Goal: Check status: Check status

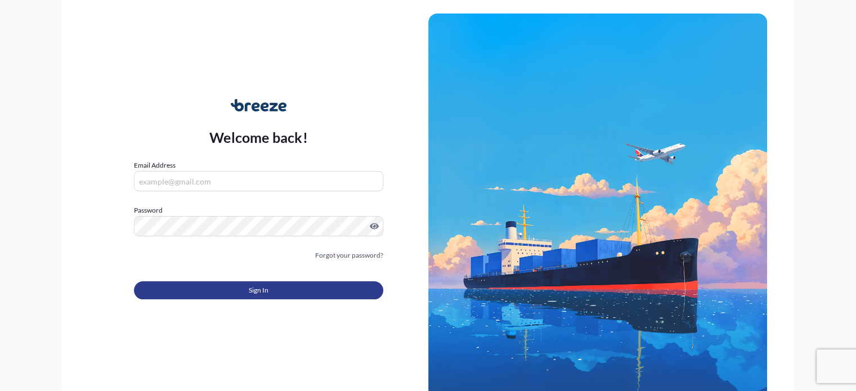
type input "[PERSON_NAME][EMAIL_ADDRESS][DOMAIN_NAME]"
click at [236, 288] on button "Sign In" at bounding box center [258, 291] width 249 height 18
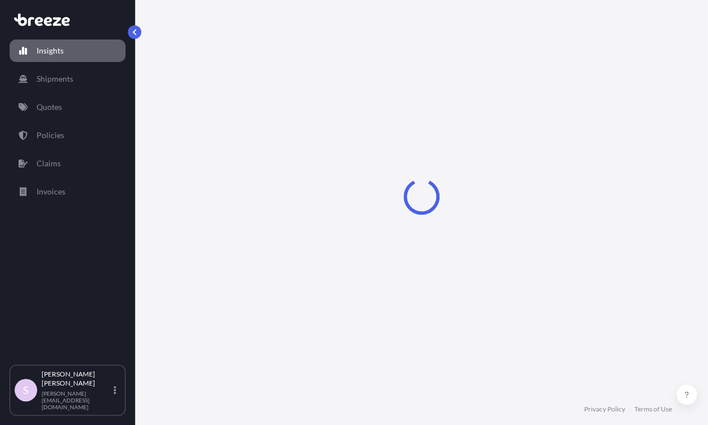
select select "2025"
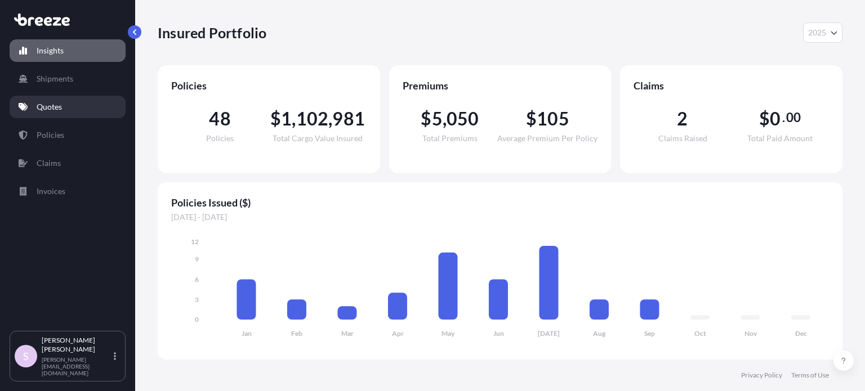
click at [48, 108] on p "Quotes" at bounding box center [49, 106] width 25 height 11
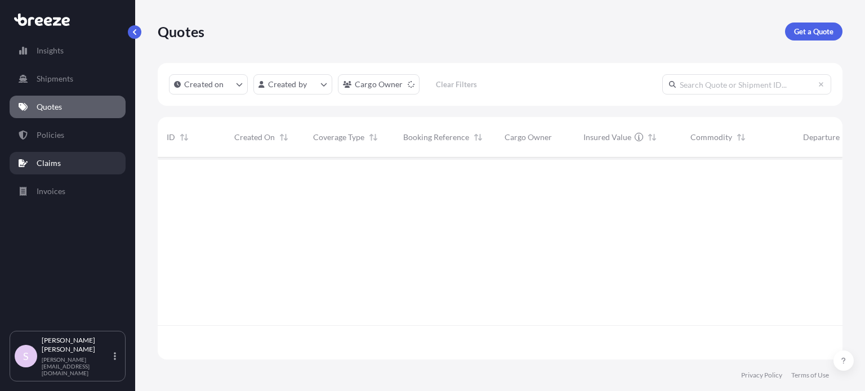
scroll to position [234, 676]
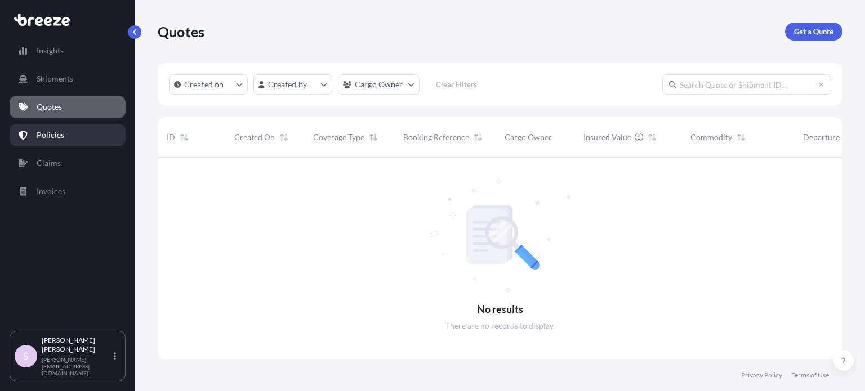
click at [48, 134] on p "Policies" at bounding box center [51, 135] width 28 height 11
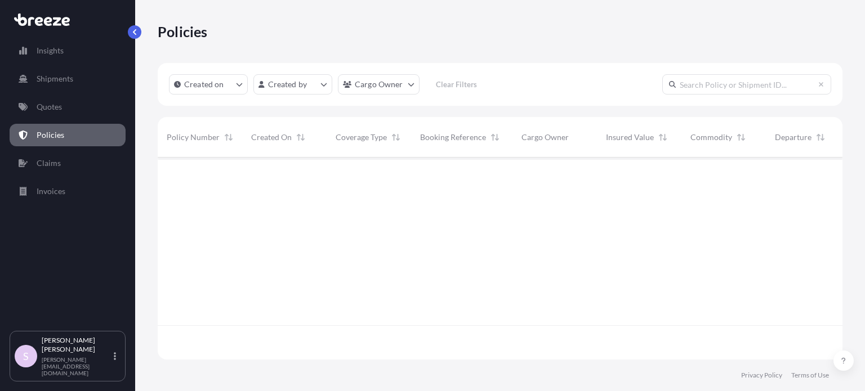
scroll to position [200, 676]
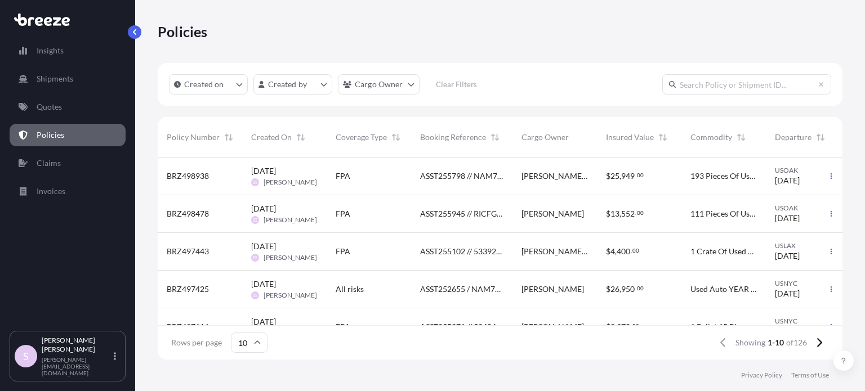
click at [714, 79] on input "text" at bounding box center [746, 84] width 169 height 20
paste input "ASST255798"
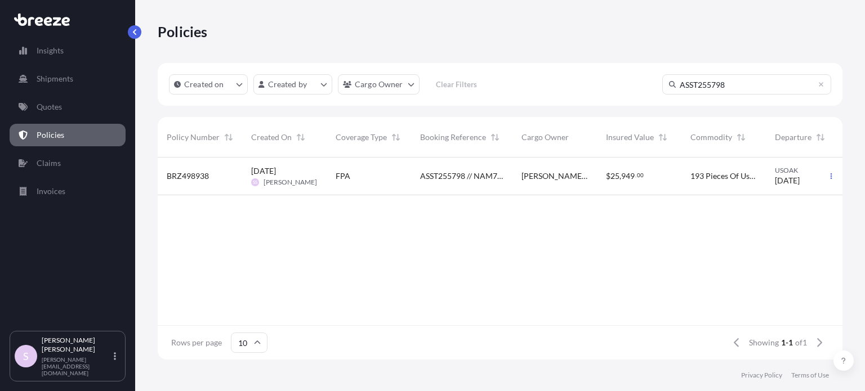
type input "ASST255798"
